Goal: Check status: Check status

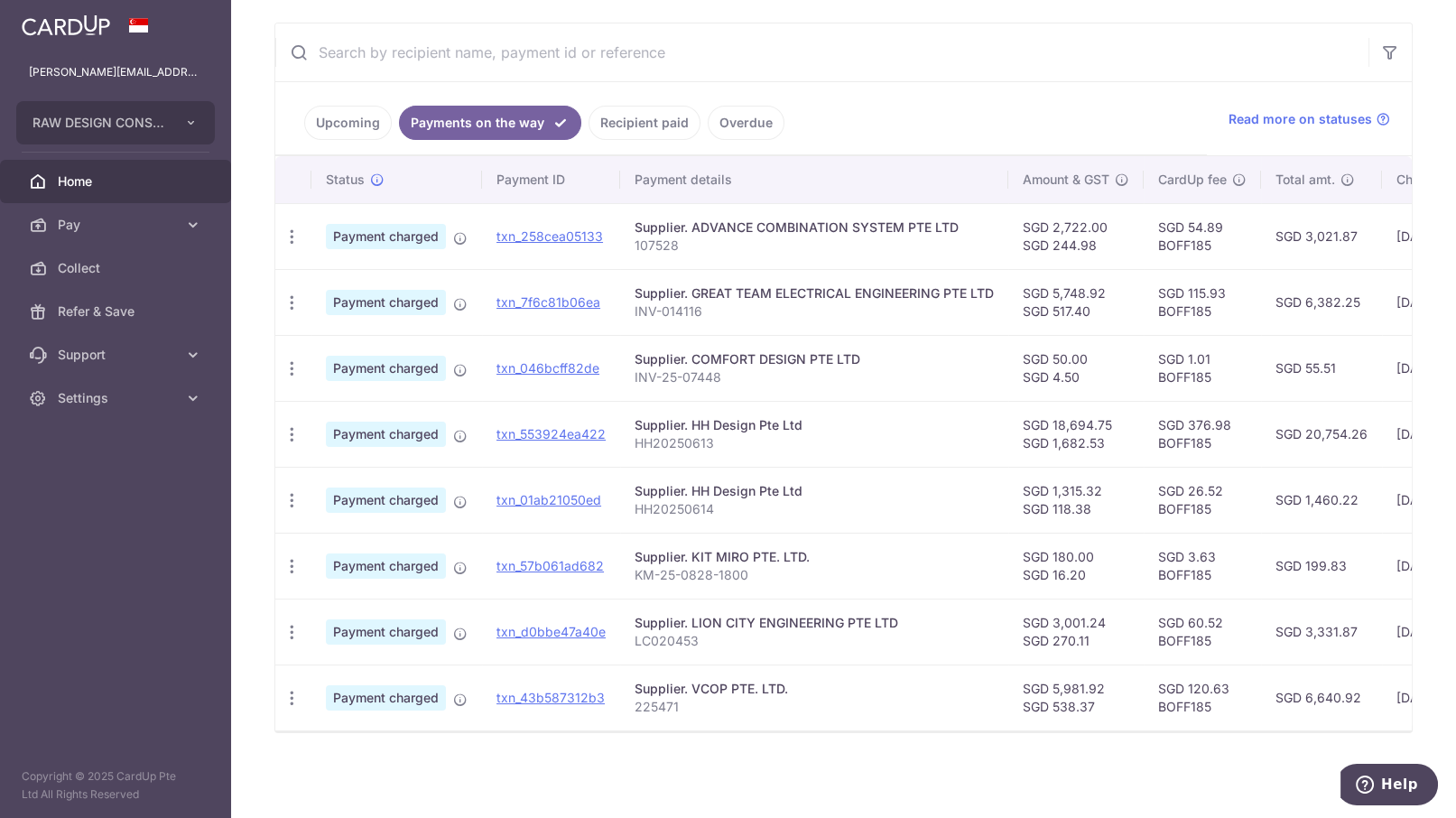
scroll to position [331, 0]
click at [400, 227] on span "Payment charged" at bounding box center [385, 236] width 120 height 25
click at [528, 233] on link "txn_258cea05133" at bounding box center [549, 236] width 106 height 16
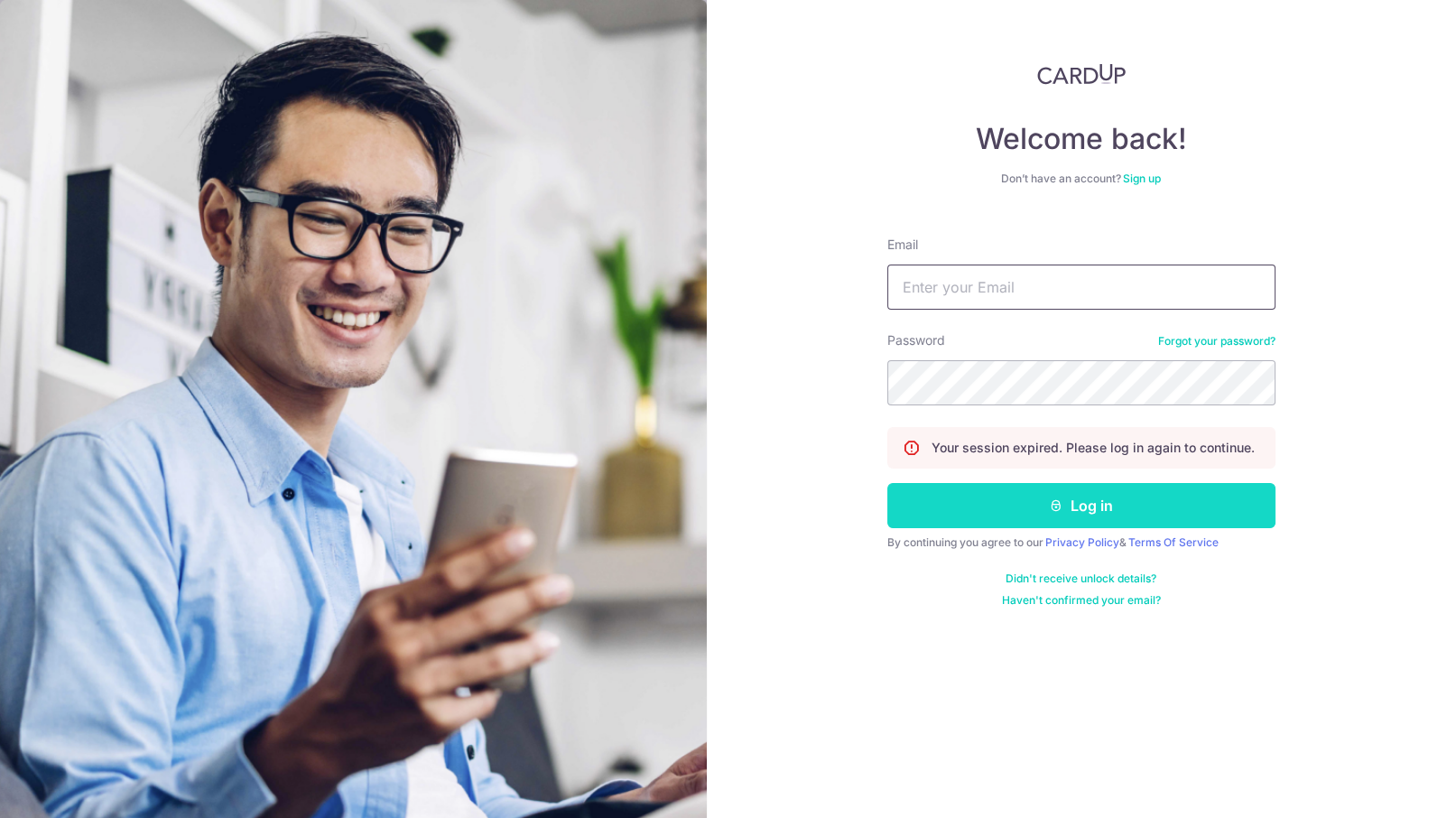
type input "[PERSON_NAME][EMAIL_ADDRESS][DOMAIN_NAME]"
click at [1001, 495] on button "Log in" at bounding box center [1081, 506] width 388 height 45
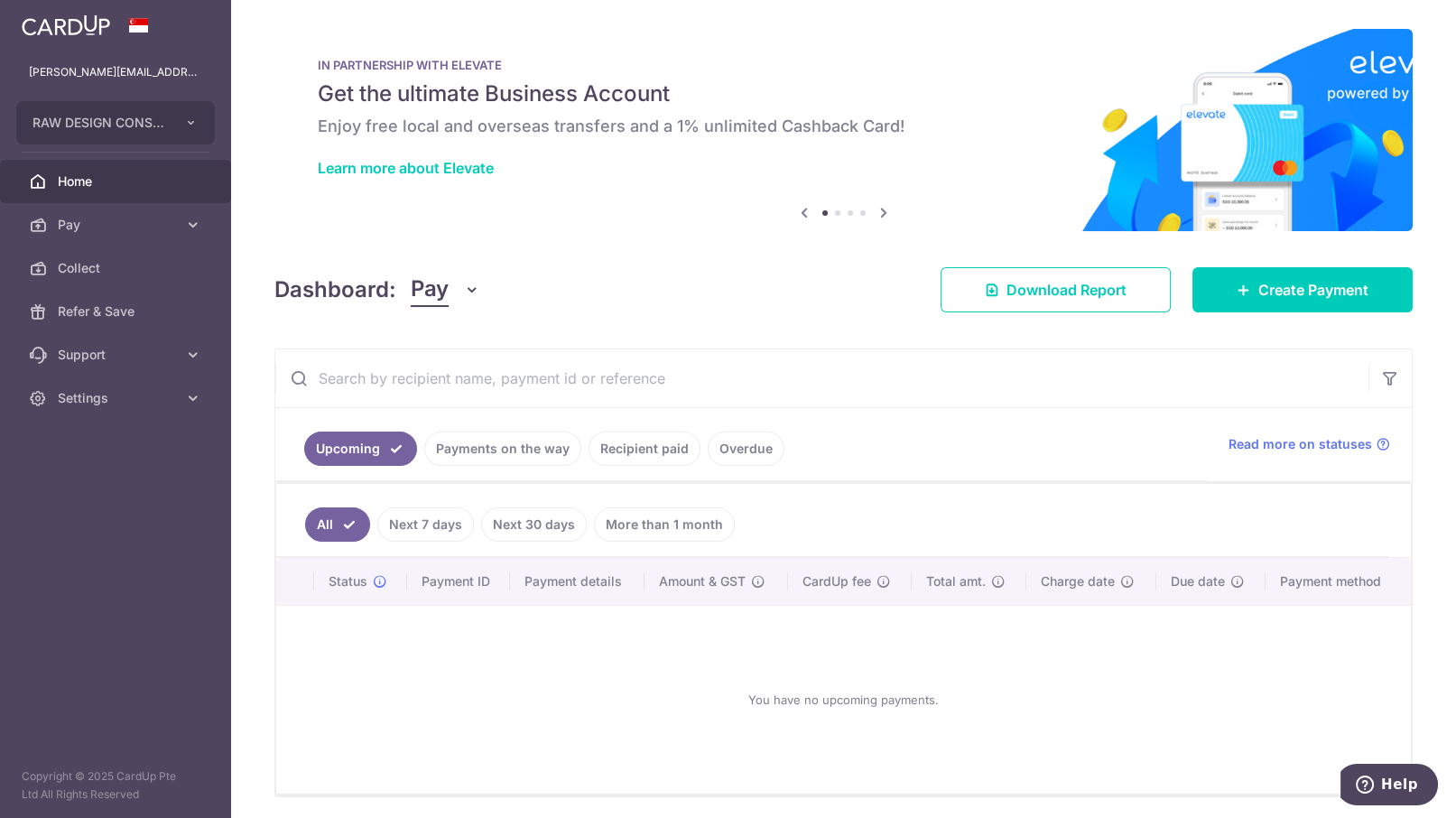
click at [504, 446] on link "Payments on the way" at bounding box center [503, 448] width 157 height 34
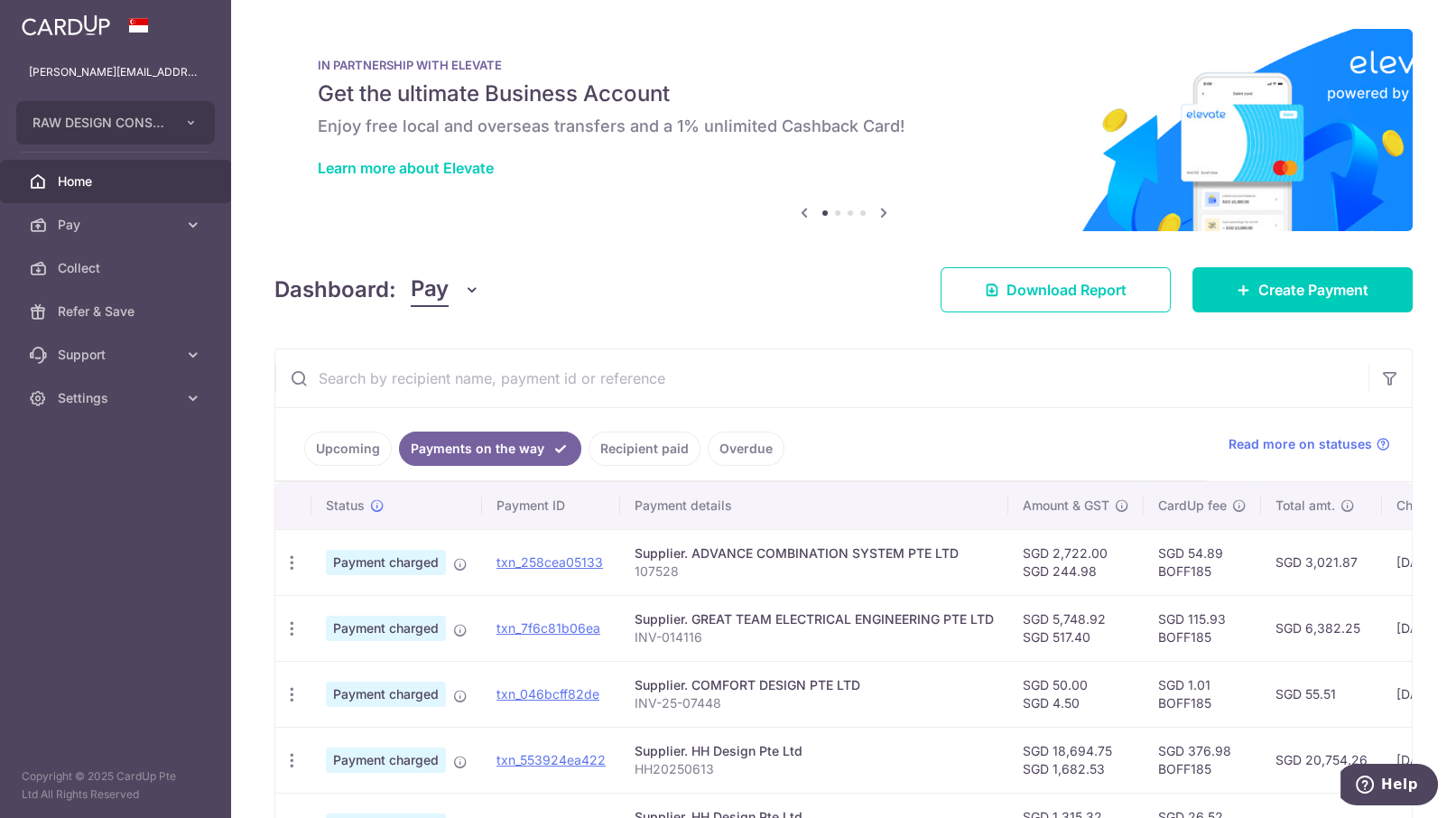
scroll to position [225, 0]
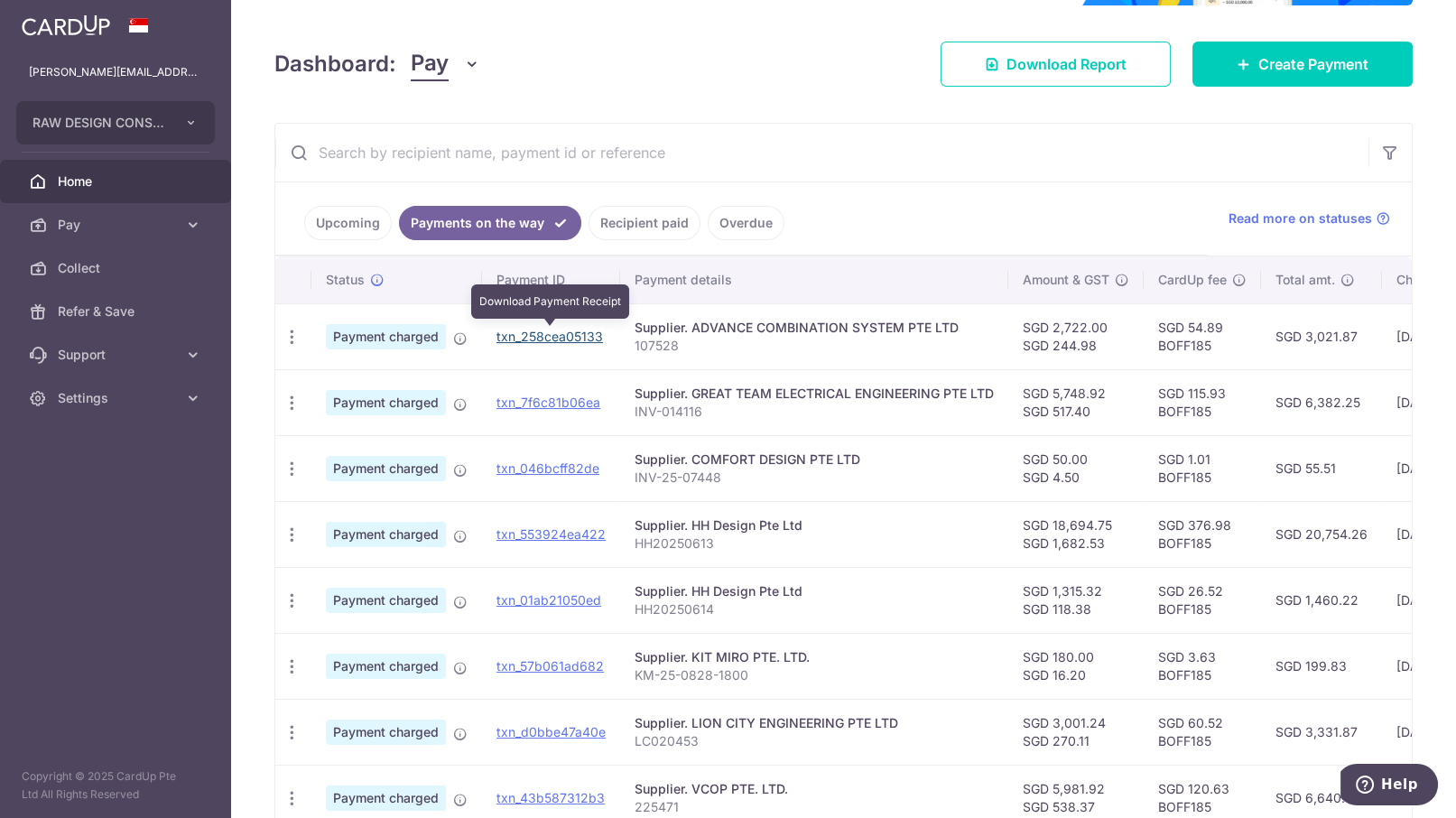
drag, startPoint x: 552, startPoint y: 327, endPoint x: 835, endPoint y: 110, distance: 356.6
click at [552, 329] on link "txn_258cea05133" at bounding box center [549, 337] width 106 height 16
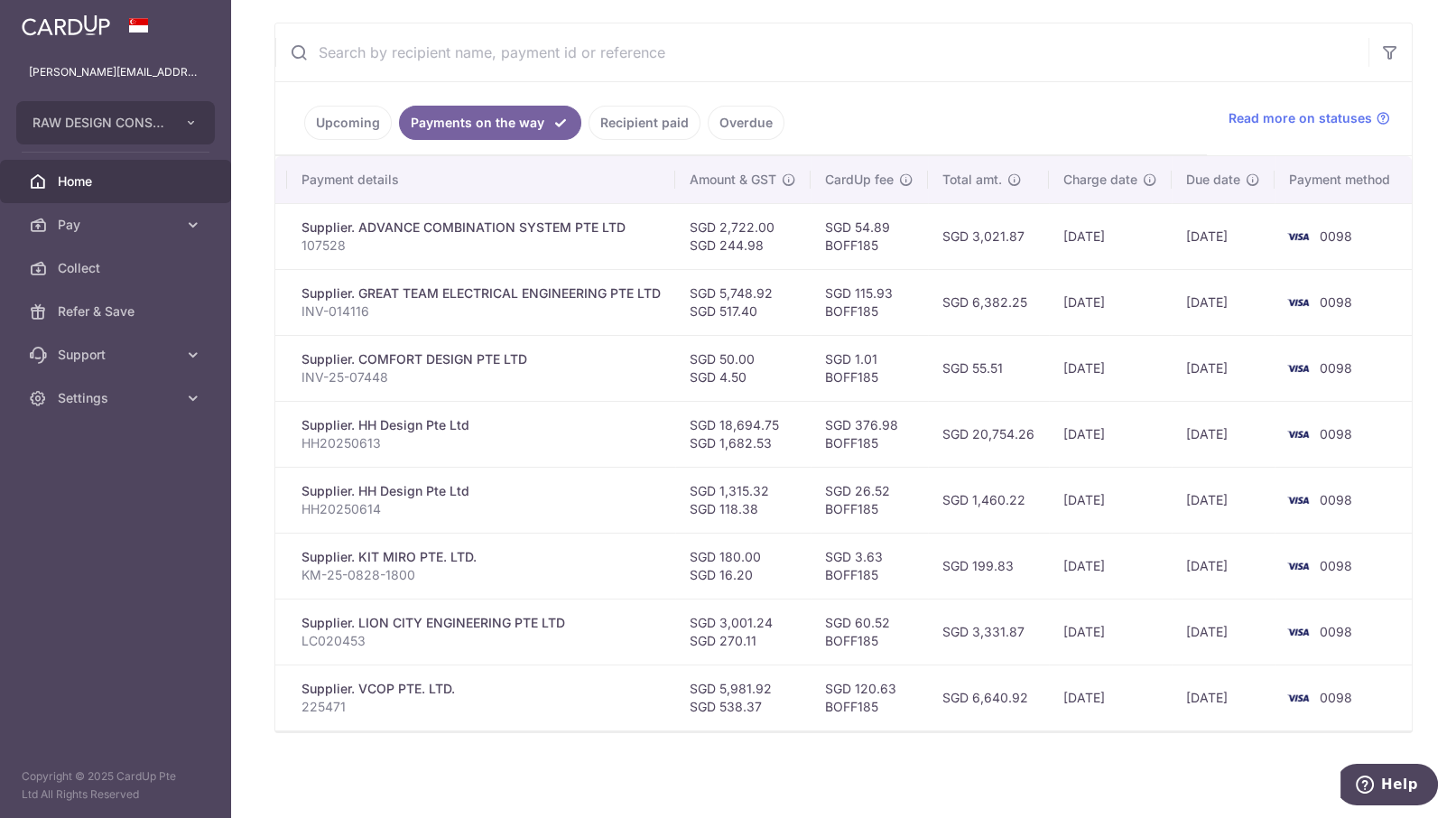
scroll to position [0, 0]
